Goal: Transaction & Acquisition: Purchase product/service

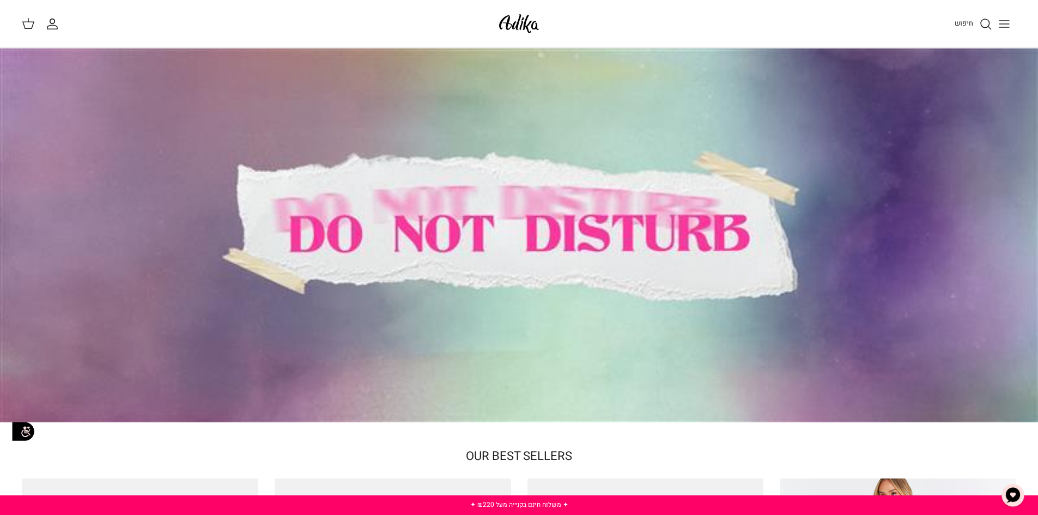
click at [1007, 26] on icon "Toggle menu" at bounding box center [1003, 23] width 13 height 13
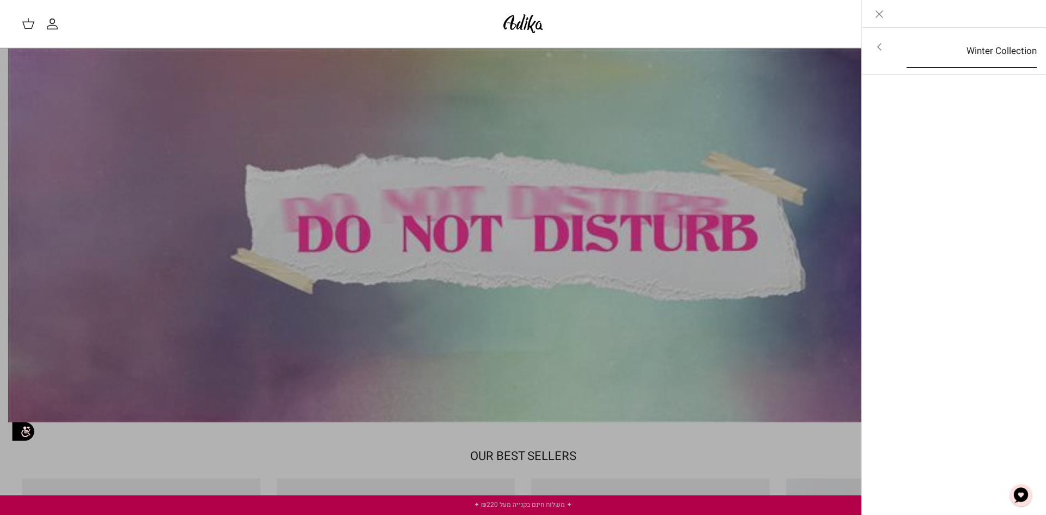
click at [1006, 47] on link "Winter Collection" at bounding box center [972, 51] width 150 height 34
click at [999, 44] on link "לכל הפריטים" at bounding box center [954, 47] width 174 height 27
